Goal: Check status: Check status

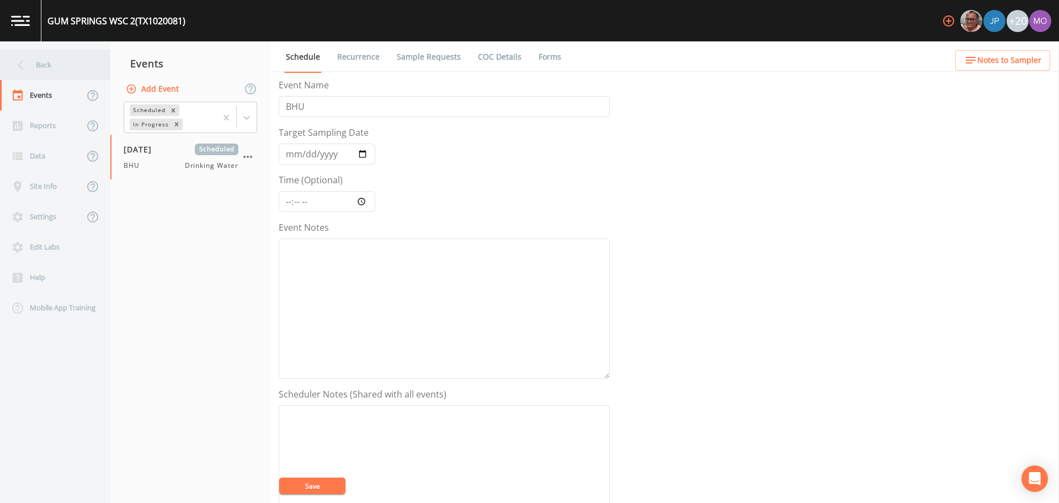
click at [59, 62] on div "Back" at bounding box center [49, 65] width 99 height 30
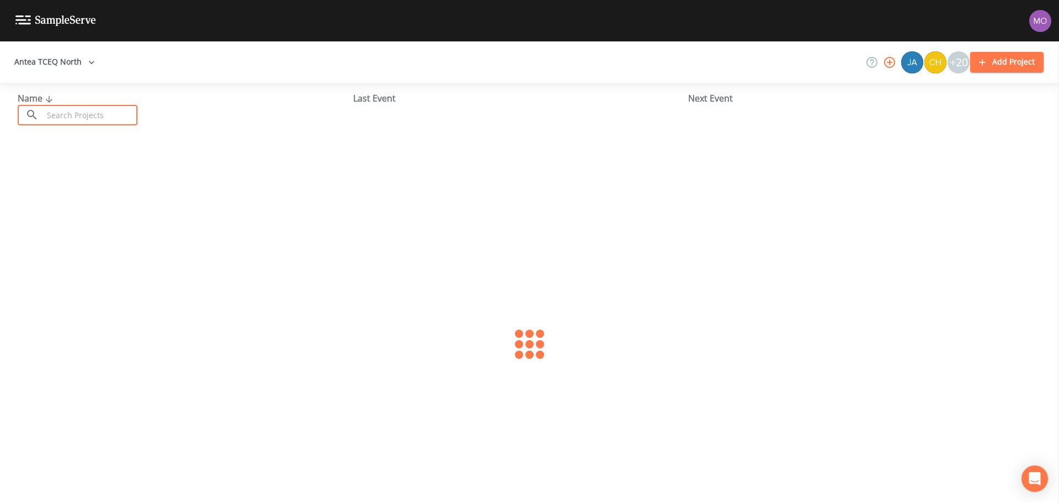
click at [73, 113] on input "text" at bounding box center [90, 115] width 94 height 20
paste input "TX0610004"
type input "TX0610004"
click at [65, 167] on link "CITY OF [GEOGRAPHIC_DATA] (TX0610004)" at bounding box center [104, 169] width 173 height 12
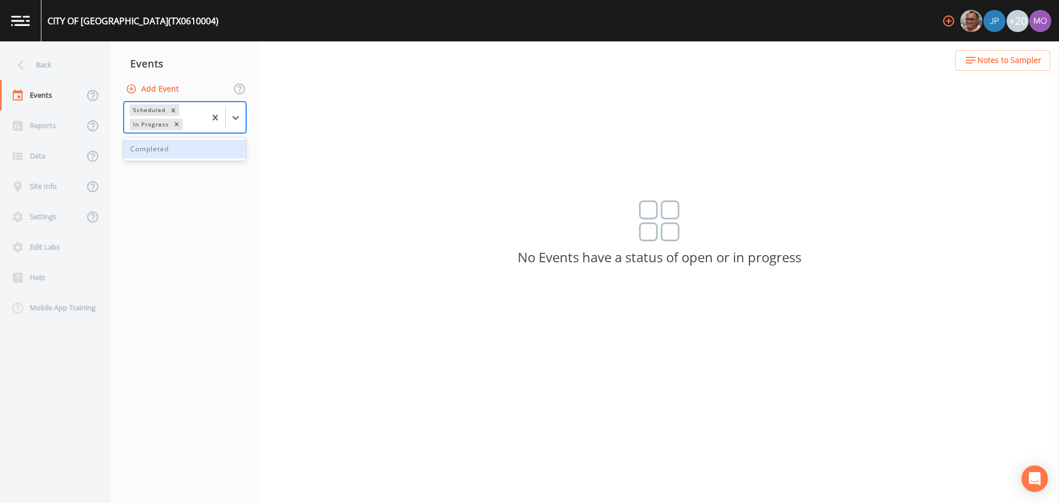
click at [152, 124] on div "In Progress" at bounding box center [150, 125] width 41 height 12
click at [151, 146] on div "Completed" at bounding box center [185, 149] width 123 height 19
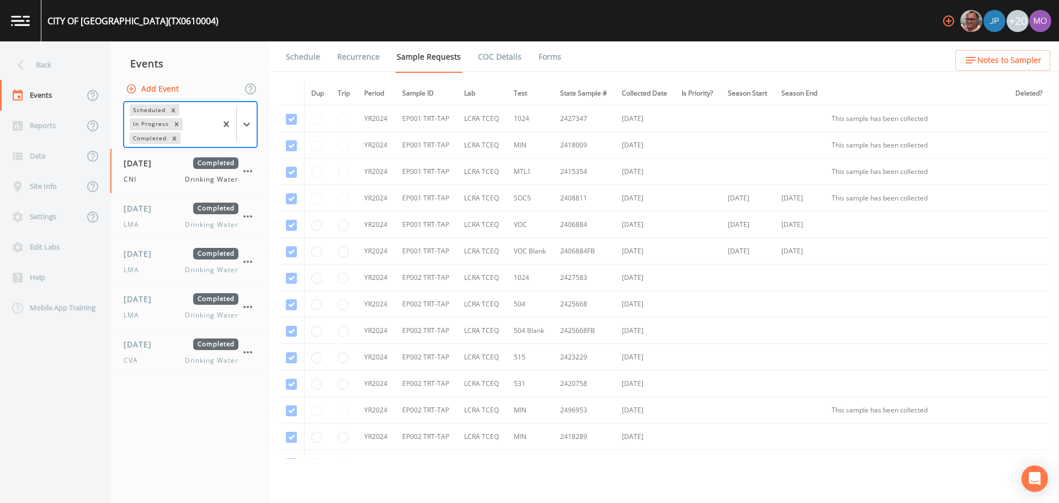
click at [185, 430] on nav "Events Add Event options Scheduled,In Progress,Completed, selected. Select is f…" at bounding box center [190, 271] width 160 height 461
click at [203, 418] on nav "Events Add Event Scheduled In Progress Completed [DATE] Completed CNI Drinking …" at bounding box center [190, 271] width 160 height 461
click at [162, 428] on nav "Events Add Event Scheduled In Progress Completed [DATE] Completed CNI Drinking …" at bounding box center [190, 271] width 160 height 461
click at [144, 136] on div "Completed" at bounding box center [149, 138] width 39 height 12
click at [23, 64] on icon at bounding box center [20, 64] width 19 height 19
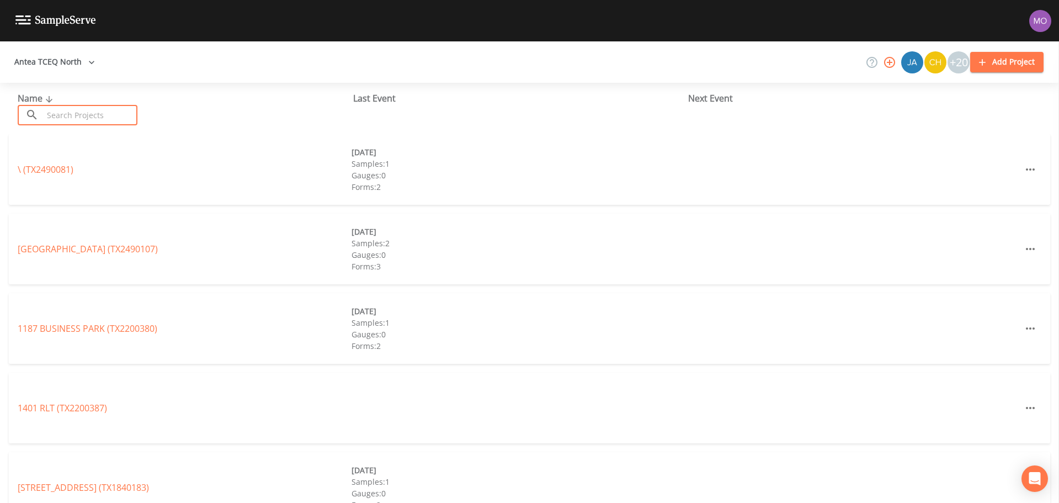
paste input "TX0610004"
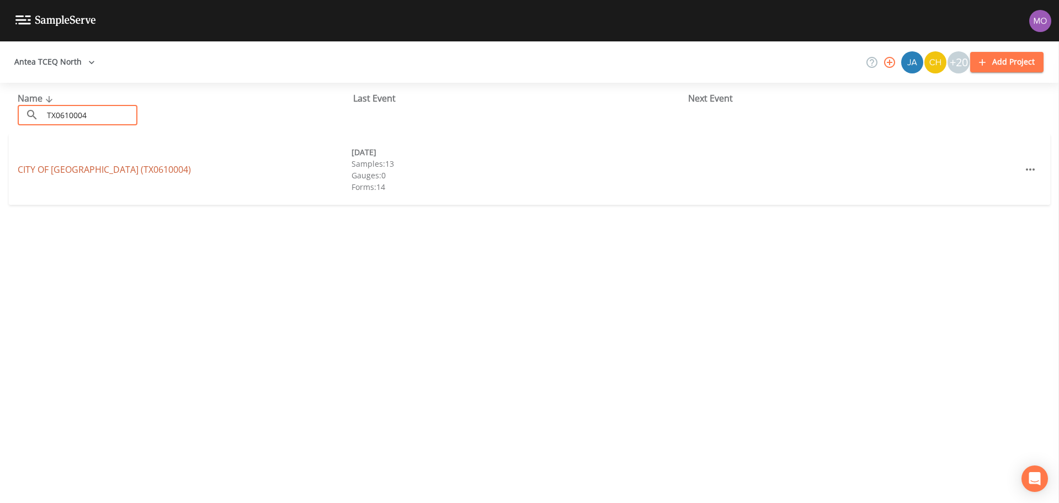
type input "TX0610004"
click at [82, 170] on link "CITY OF [GEOGRAPHIC_DATA] (TX0610004)" at bounding box center [104, 169] width 173 height 12
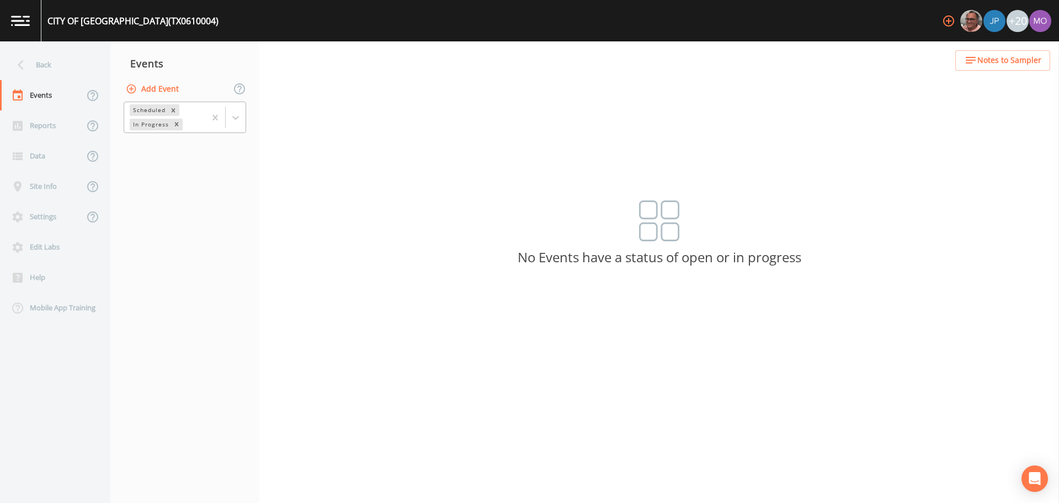
click at [148, 111] on div "Scheduled" at bounding box center [149, 110] width 38 height 12
click at [142, 153] on div "Completed" at bounding box center [185, 149] width 123 height 19
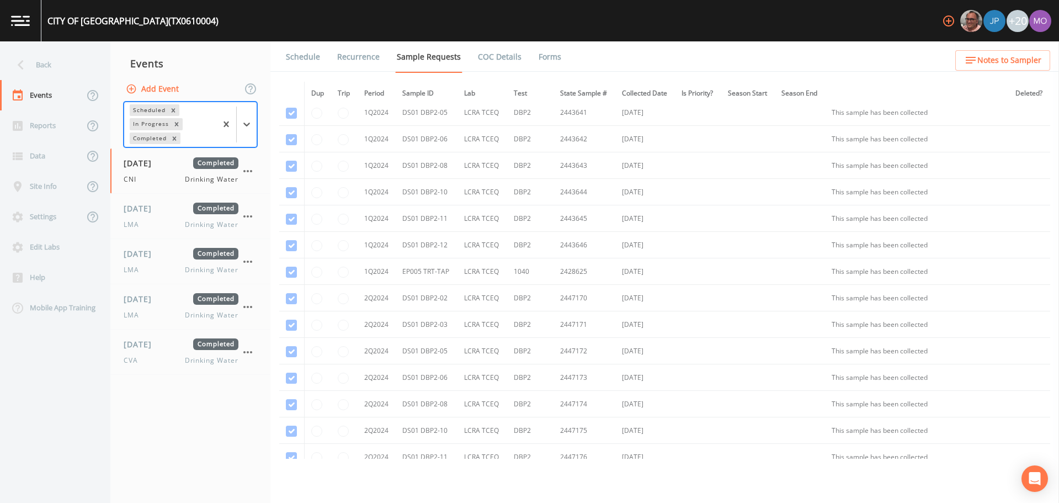
scroll to position [563, 0]
